Goal: Information Seeking & Learning: Learn about a topic

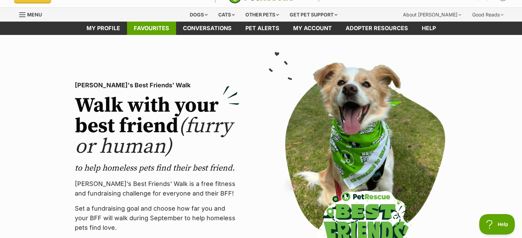
click at [153, 25] on link "Favourites" at bounding box center [151, 28] width 49 height 13
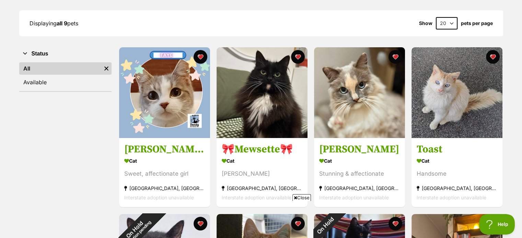
scroll to position [80, 0]
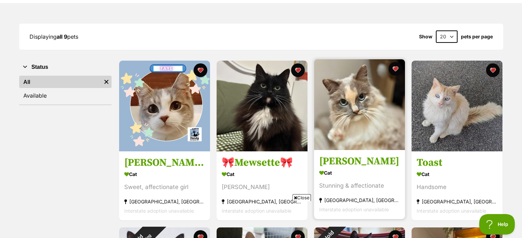
click at [361, 106] on img at bounding box center [359, 104] width 91 height 91
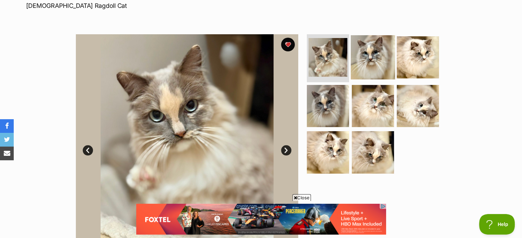
click at [372, 47] on img at bounding box center [372, 57] width 44 height 44
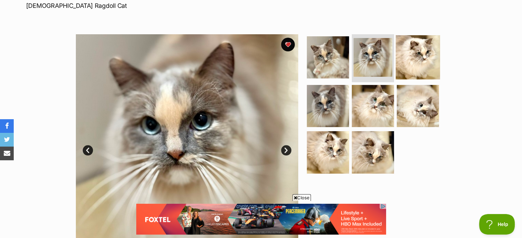
click at [409, 58] on img at bounding box center [417, 57] width 44 height 44
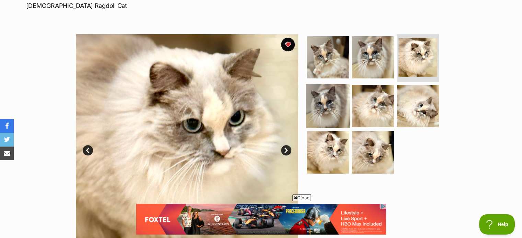
click at [333, 100] on img at bounding box center [328, 106] width 44 height 44
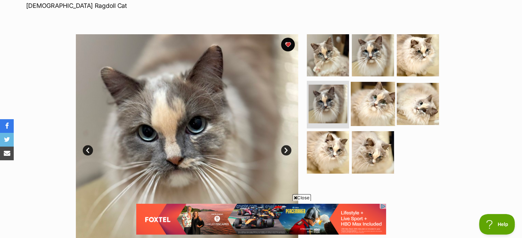
click at [360, 104] on img at bounding box center [372, 104] width 44 height 44
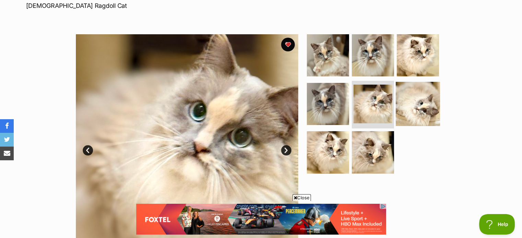
click at [420, 103] on img at bounding box center [417, 104] width 44 height 44
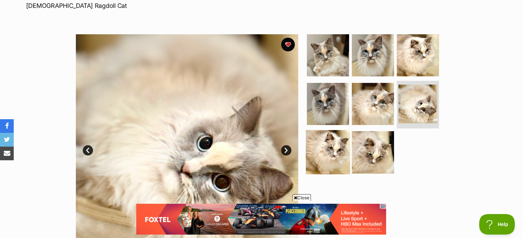
click at [327, 152] on img at bounding box center [328, 152] width 44 height 44
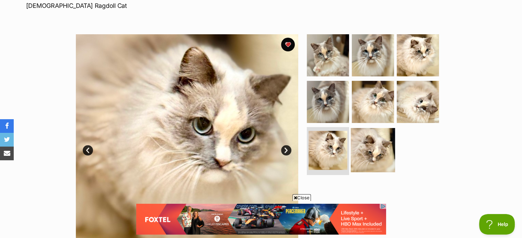
click at [369, 151] on img at bounding box center [372, 150] width 44 height 44
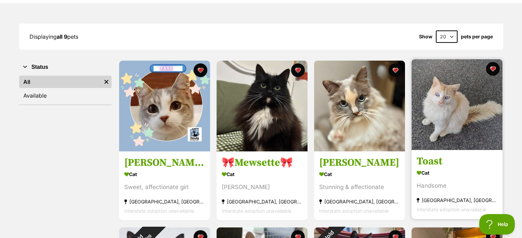
click at [455, 99] on img at bounding box center [456, 104] width 91 height 91
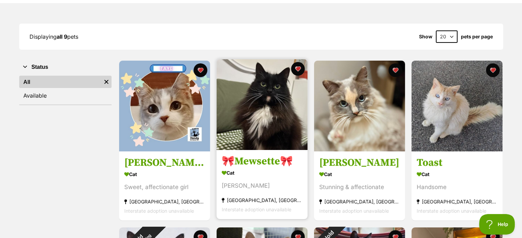
click at [247, 112] on img at bounding box center [261, 104] width 91 height 91
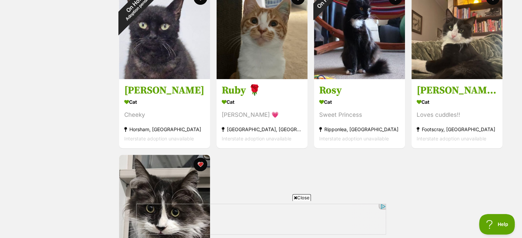
scroll to position [320, 0]
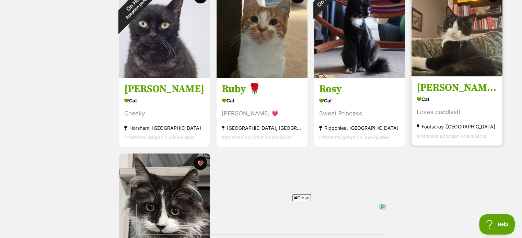
click at [441, 56] on img at bounding box center [456, 31] width 91 height 91
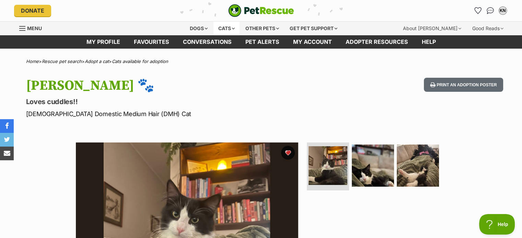
click at [226, 31] on div "Cats" at bounding box center [226, 29] width 26 height 14
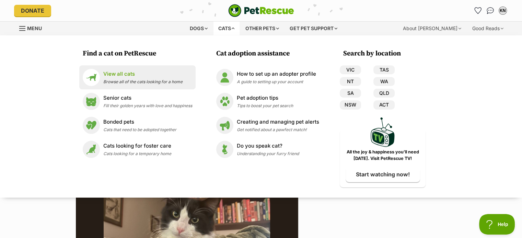
click at [122, 70] on link "View all cats Browse all of the cats looking for a home" at bounding box center [137, 77] width 109 height 17
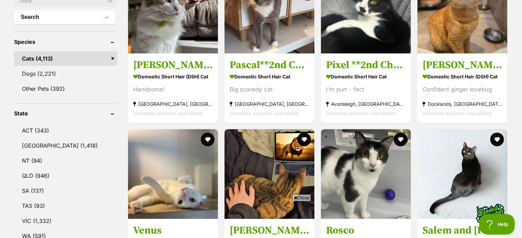
scroll to position [265, 0]
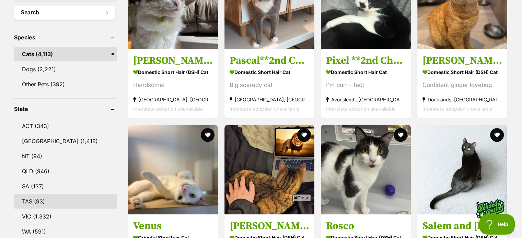
click at [34, 199] on link "TAS (93)" at bounding box center [65, 201] width 103 height 14
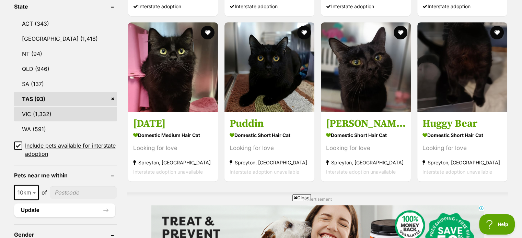
click at [38, 118] on link "VIC (1,332)" at bounding box center [65, 114] width 103 height 14
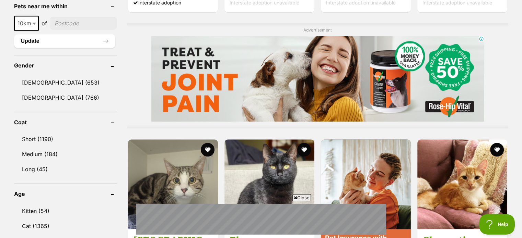
scroll to position [590, 0]
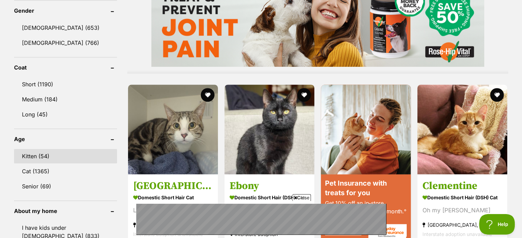
click at [22, 155] on link "Kitten (54)" at bounding box center [65, 156] width 103 height 14
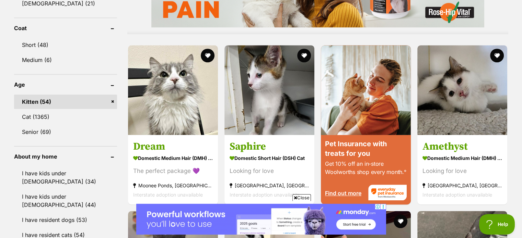
scroll to position [640, 0]
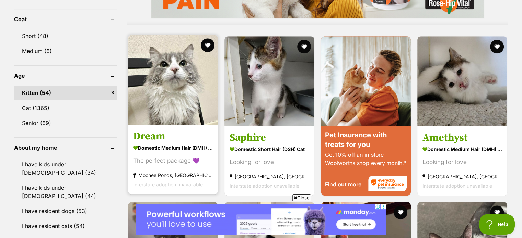
click at [186, 92] on img at bounding box center [173, 80] width 90 height 90
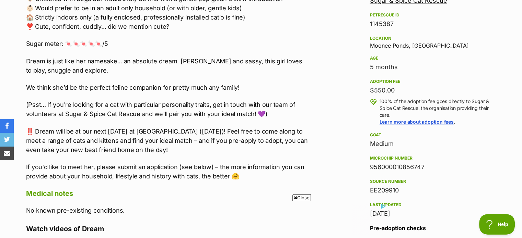
scroll to position [443, 0]
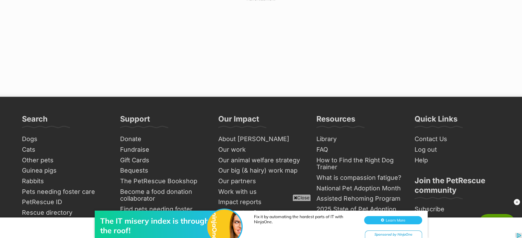
scroll to position [1237, 0]
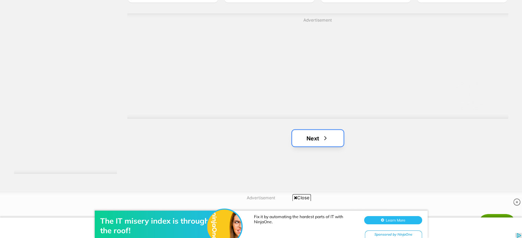
click at [311, 138] on link "Next" at bounding box center [317, 138] width 51 height 16
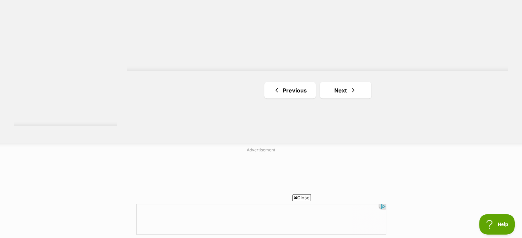
scroll to position [1331, 0]
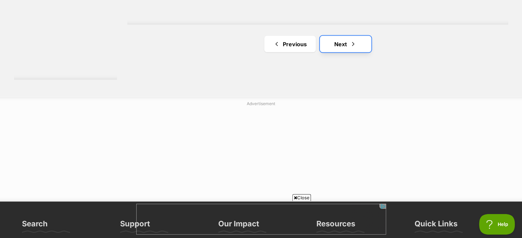
click at [336, 48] on link "Next" at bounding box center [345, 44] width 51 height 16
